Goal: Navigation & Orientation: Find specific page/section

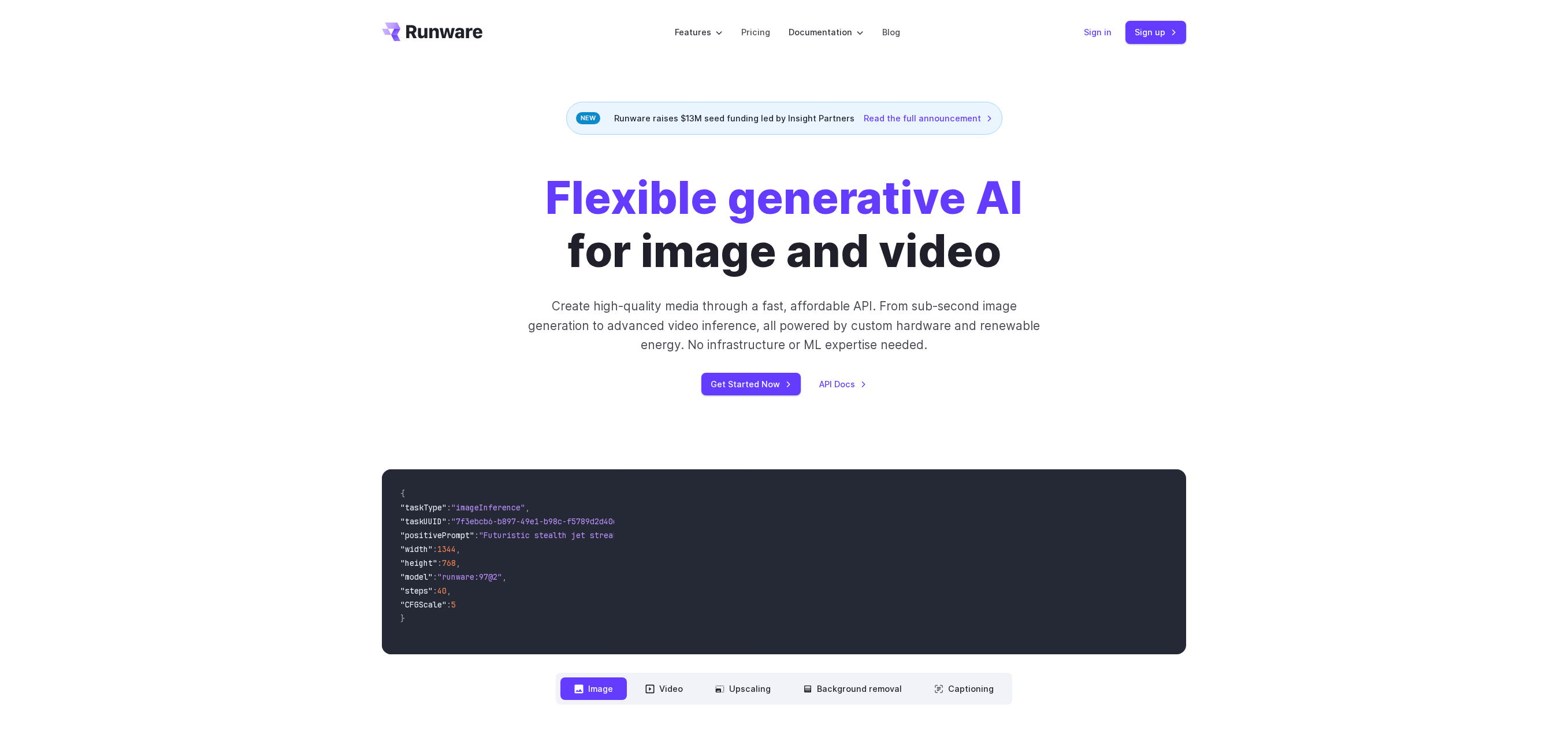
click at [1094, 32] on link "Sign in" at bounding box center [1097, 32] width 28 height 13
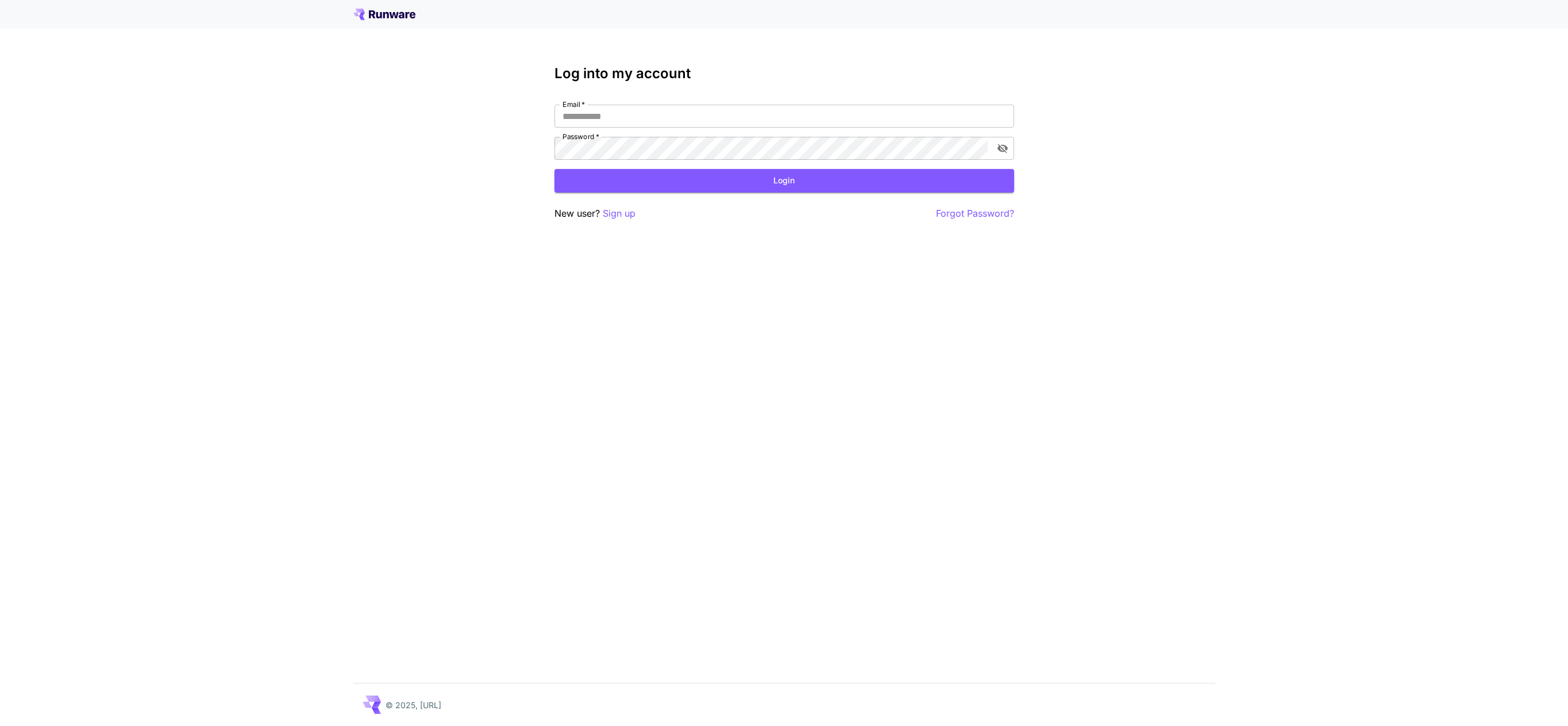
type input "**********"
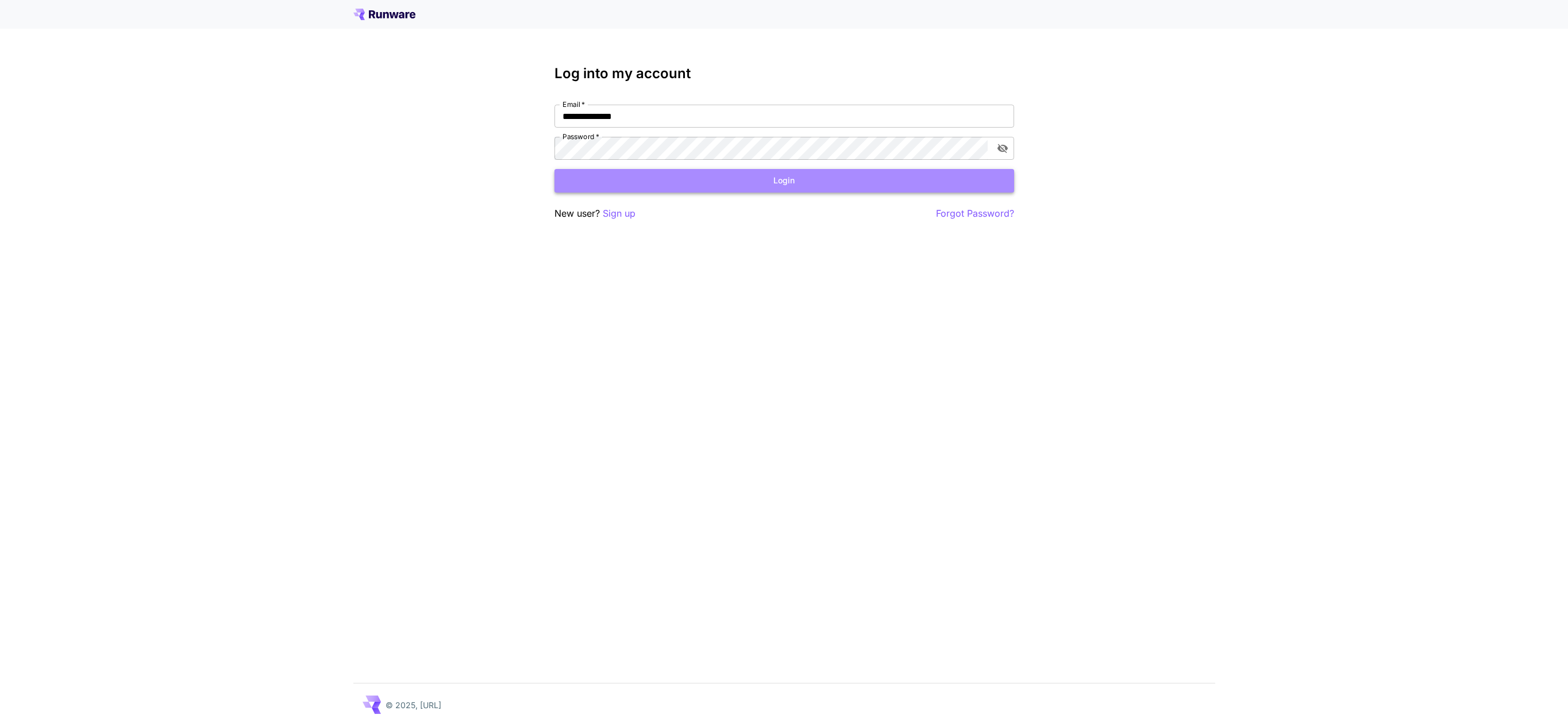
click at [789, 182] on button "Login" at bounding box center [784, 181] width 460 height 24
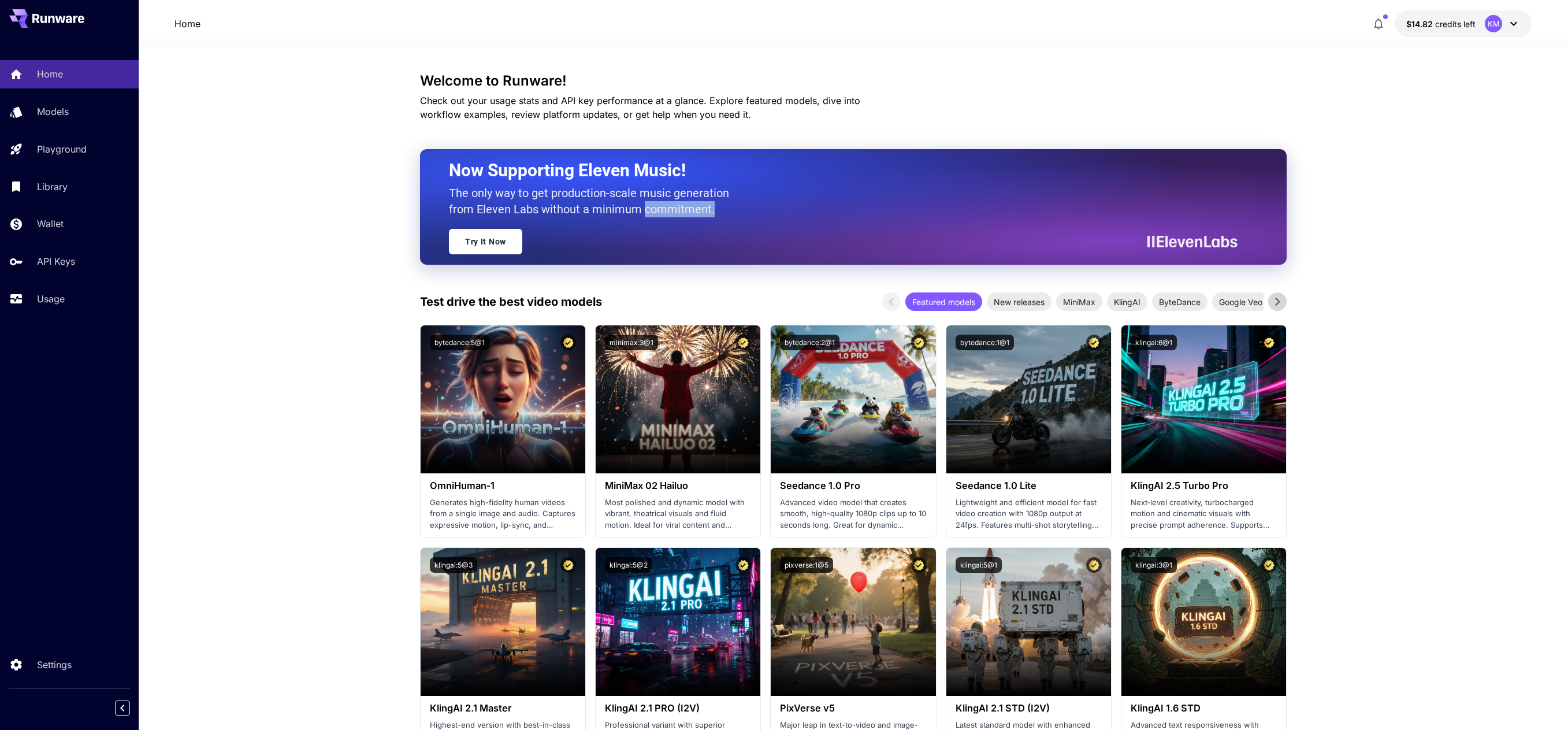
drag, startPoint x: 723, startPoint y: 216, endPoint x: 644, endPoint y: 211, distance: 79.2
click at [644, 211] on p "The only way to get production-scale music generation from Eleven Labs without …" at bounding box center [593, 201] width 289 height 32
click at [636, 217] on div at bounding box center [636, 217] width 0 height 0
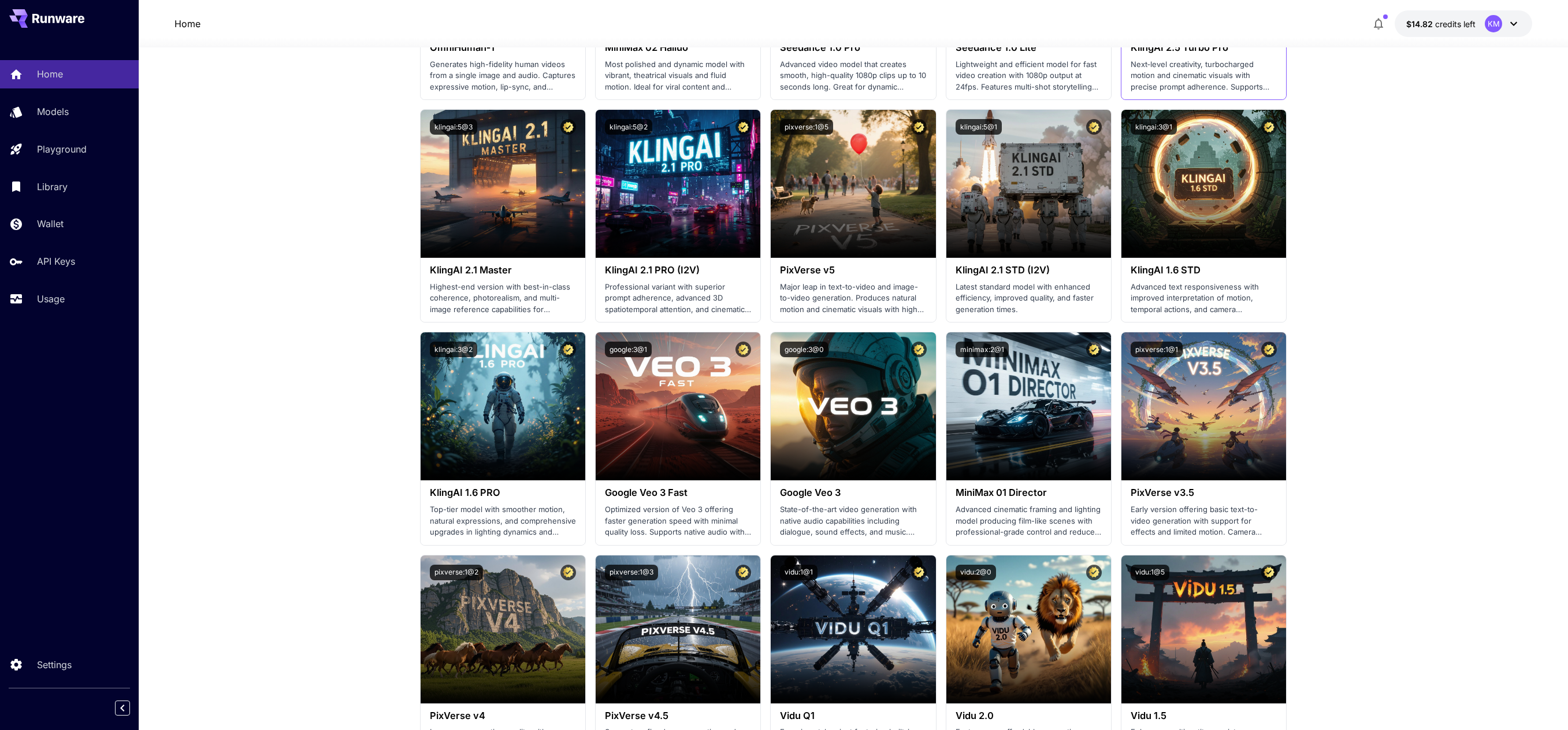
scroll to position [462, 0]
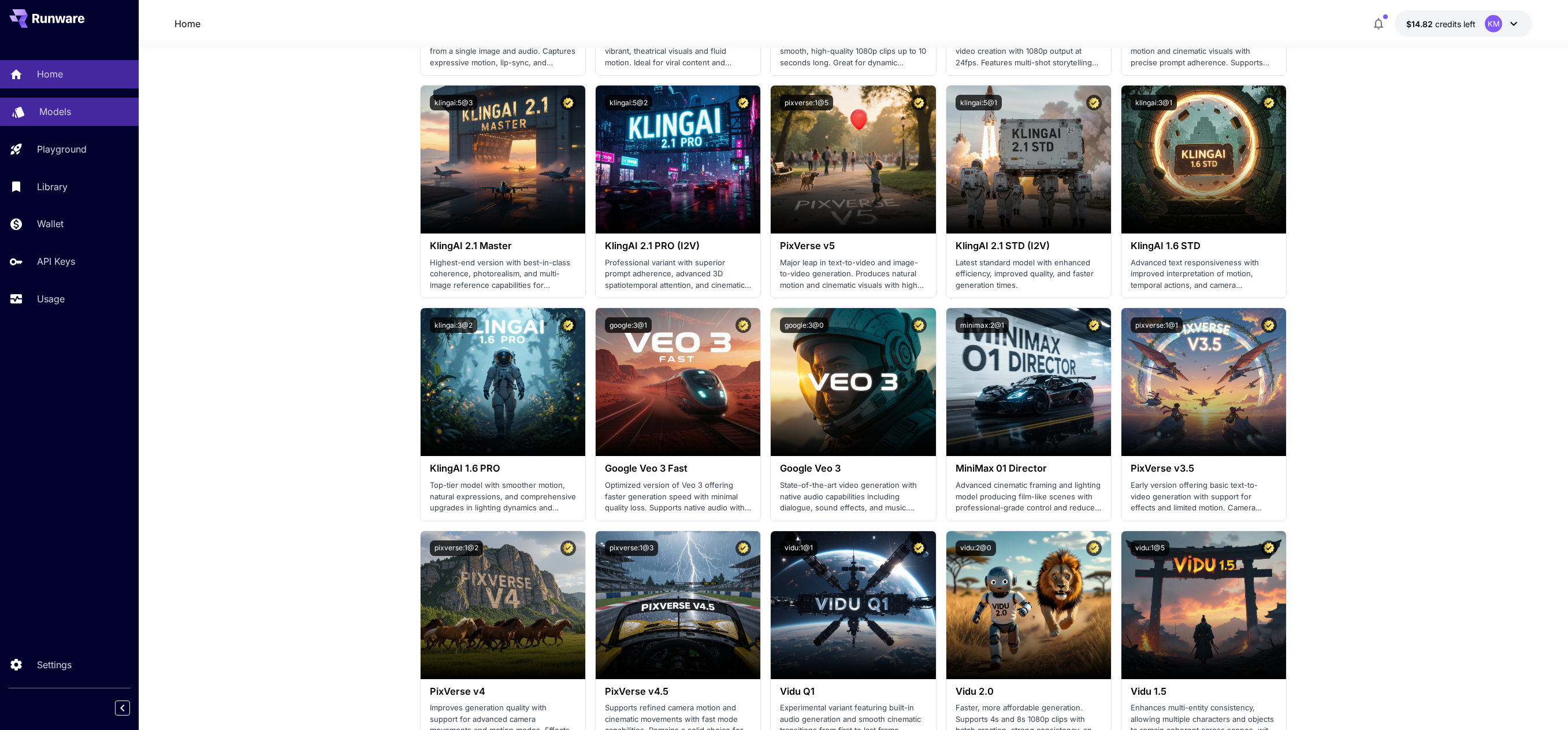
click at [52, 113] on p "Models" at bounding box center [55, 111] width 32 height 14
